Goal: Task Accomplishment & Management: Use online tool/utility

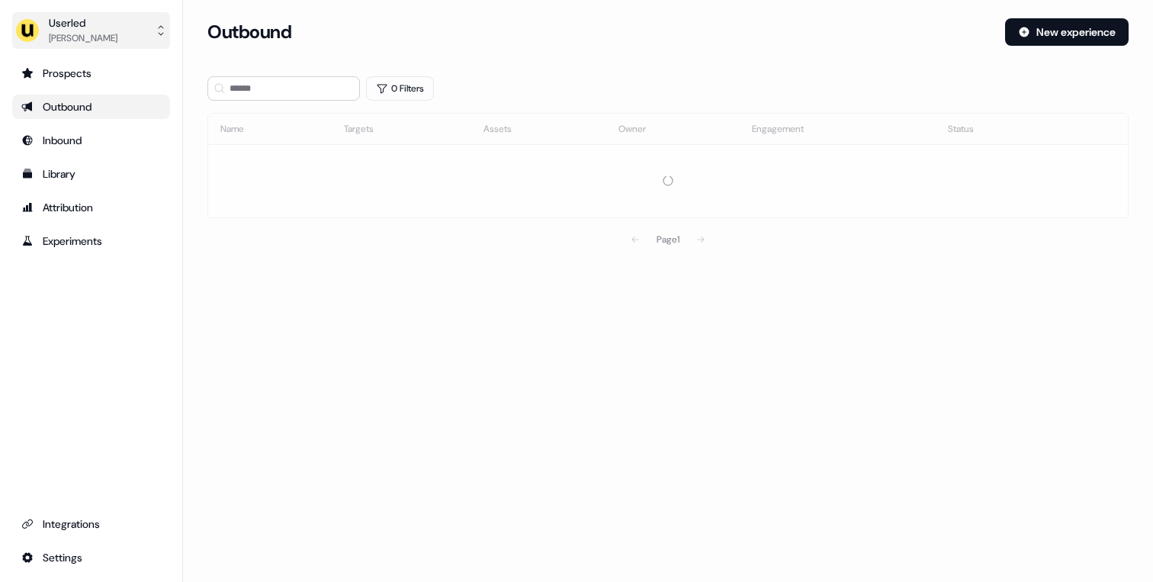
click at [104, 31] on div "Tristan Saunders" at bounding box center [83, 38] width 69 height 15
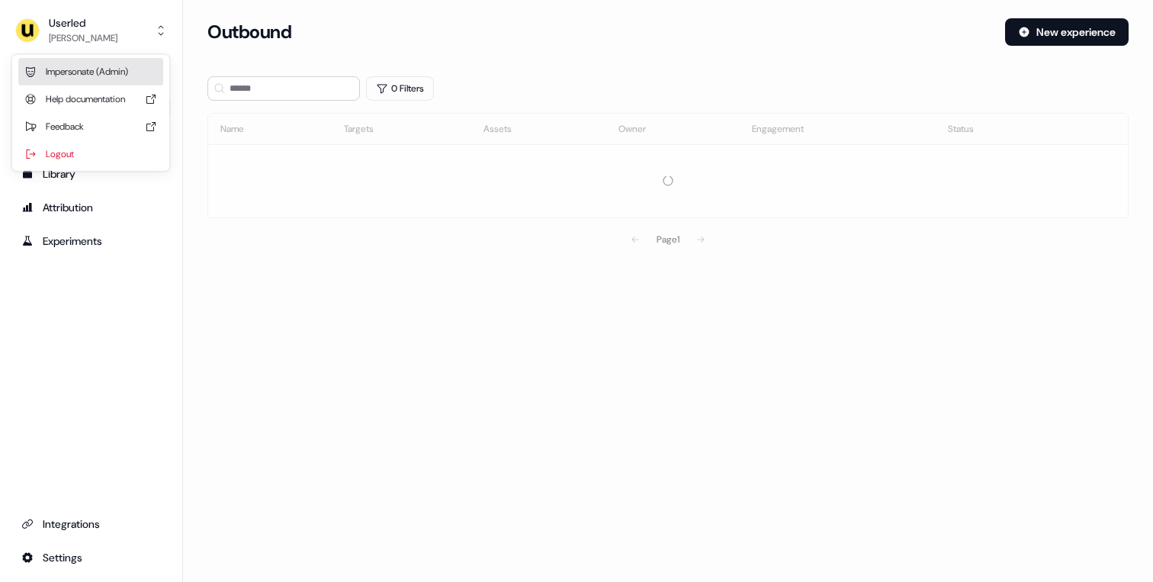
click at [77, 72] on div "Impersonate (Admin)" at bounding box center [90, 71] width 145 height 27
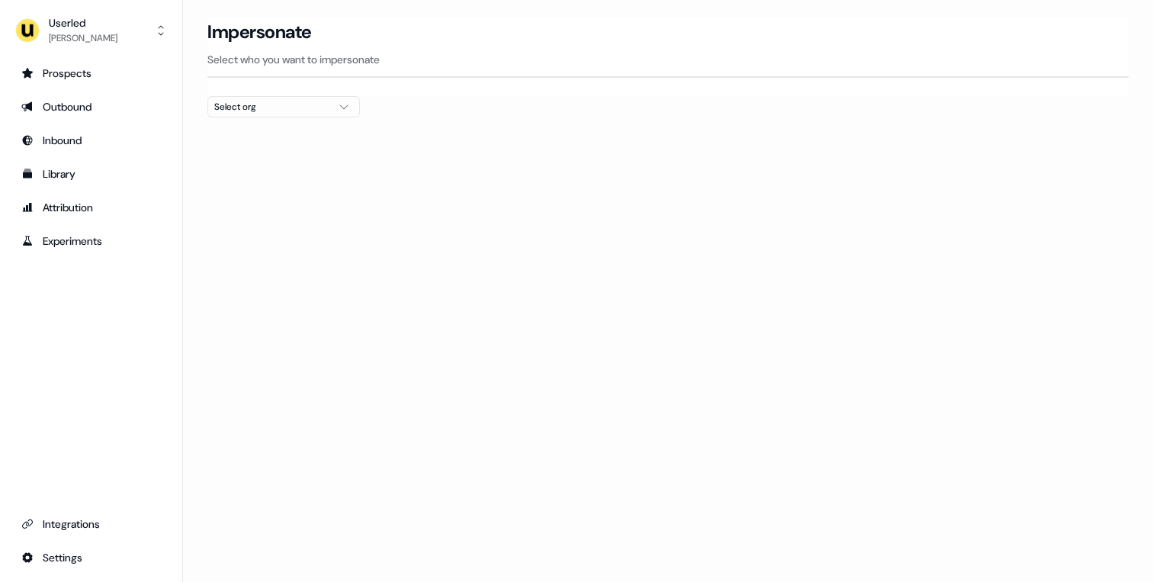
click at [285, 107] on div "Select org" at bounding box center [271, 106] width 114 height 15
type input "****"
click at [252, 158] on div "Oney" at bounding box center [283, 162] width 151 height 24
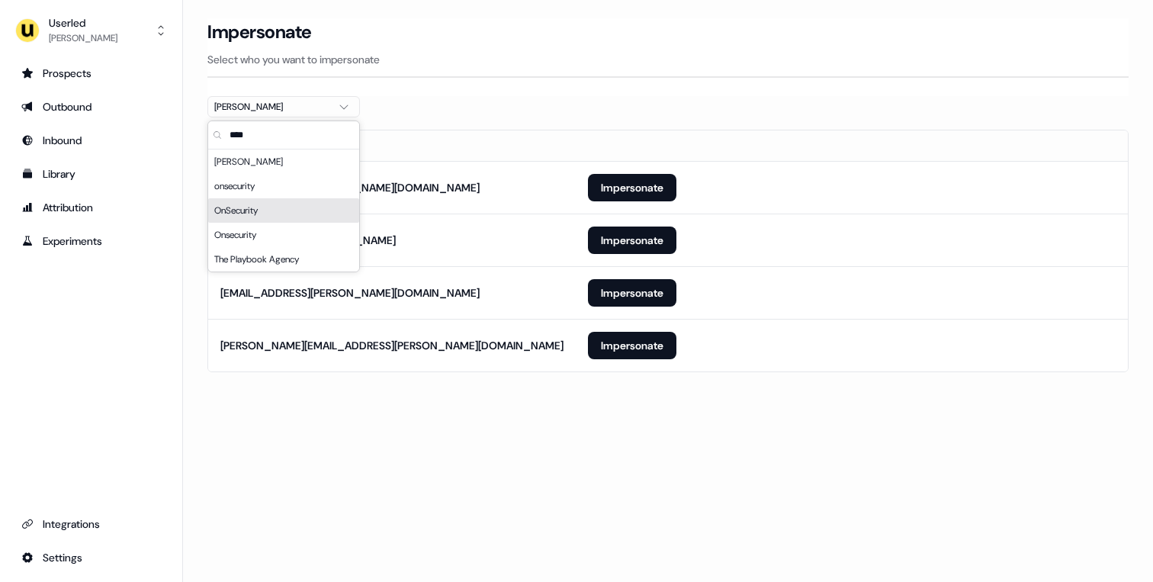
click at [198, 218] on section "Loading... Impersonate Select who you want to impersonate Oney Email tflinois@o…" at bounding box center [668, 216] width 970 height 397
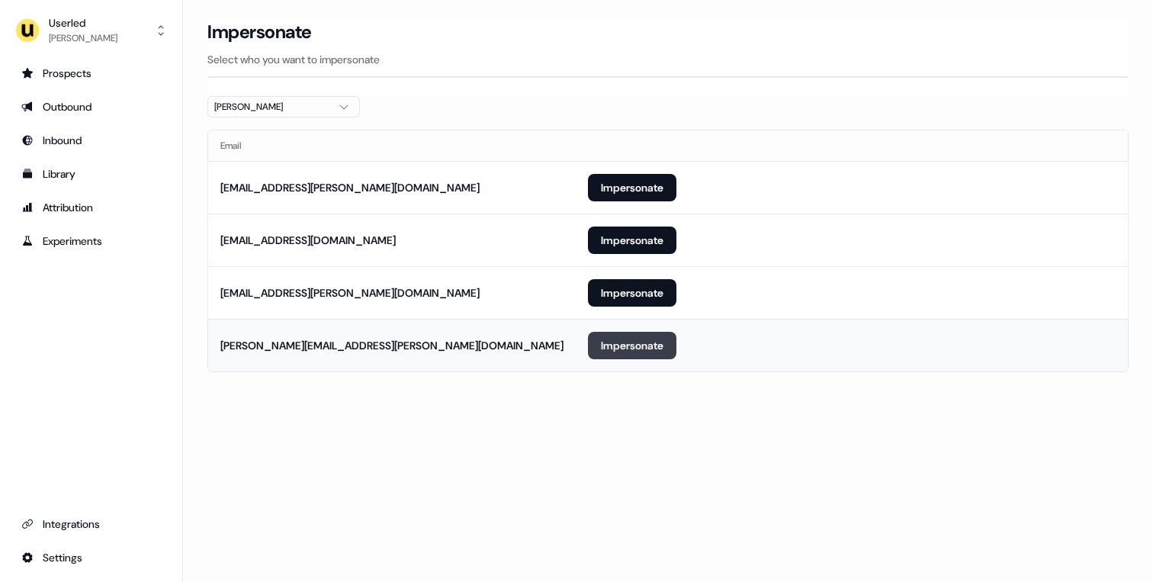
click at [601, 343] on button "Impersonate" at bounding box center [632, 345] width 88 height 27
